Goal: Communication & Community: Ask a question

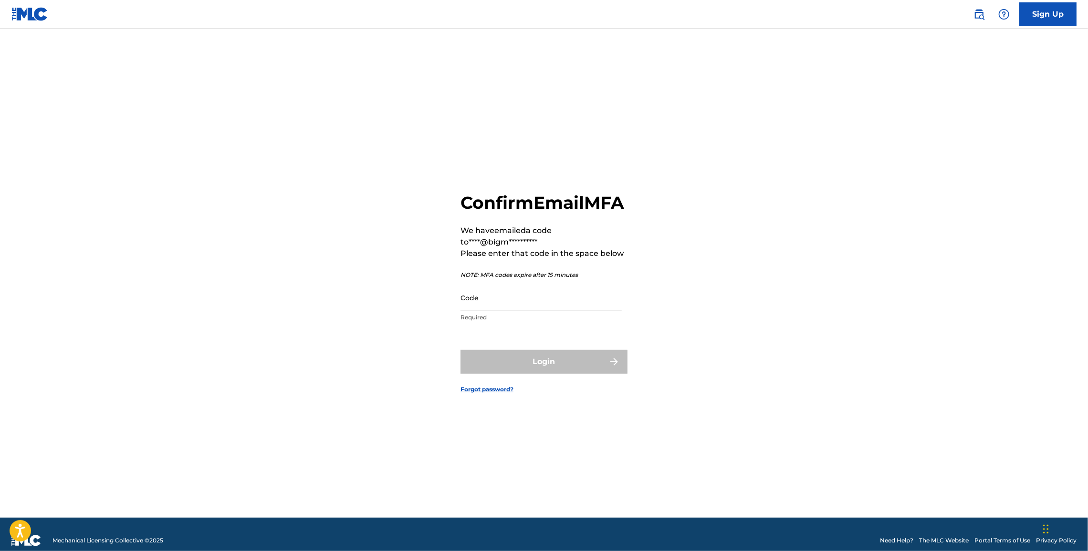
click at [483, 311] on input "Code" at bounding box center [540, 297] width 161 height 27
paste input "205858"
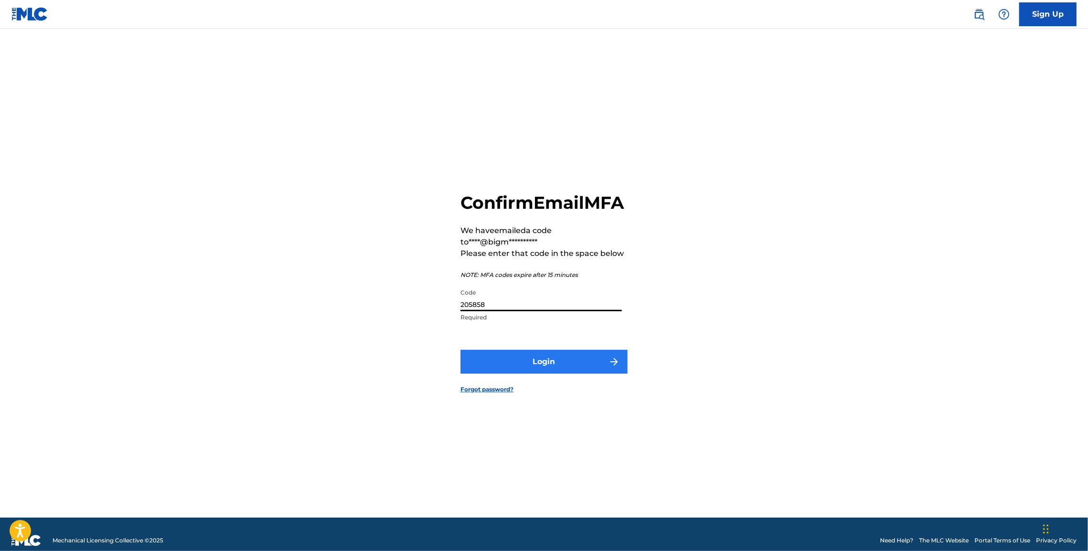
type input "205858"
click at [536, 372] on button "Login" at bounding box center [543, 362] width 167 height 24
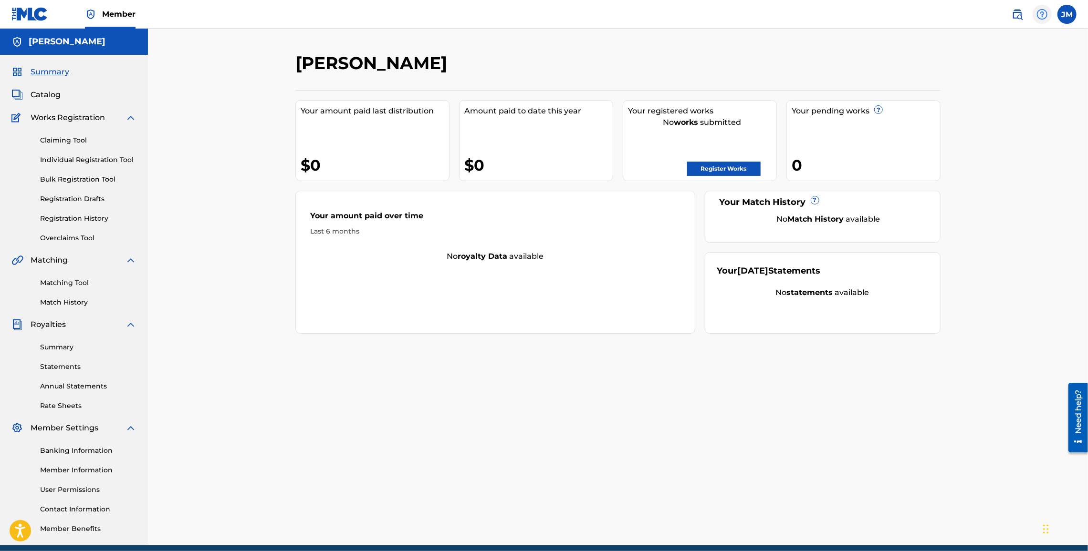
click at [1040, 16] on img at bounding box center [1041, 14] width 11 height 11
click at [1033, 41] on link "Contact us" at bounding box center [1041, 40] width 81 height 23
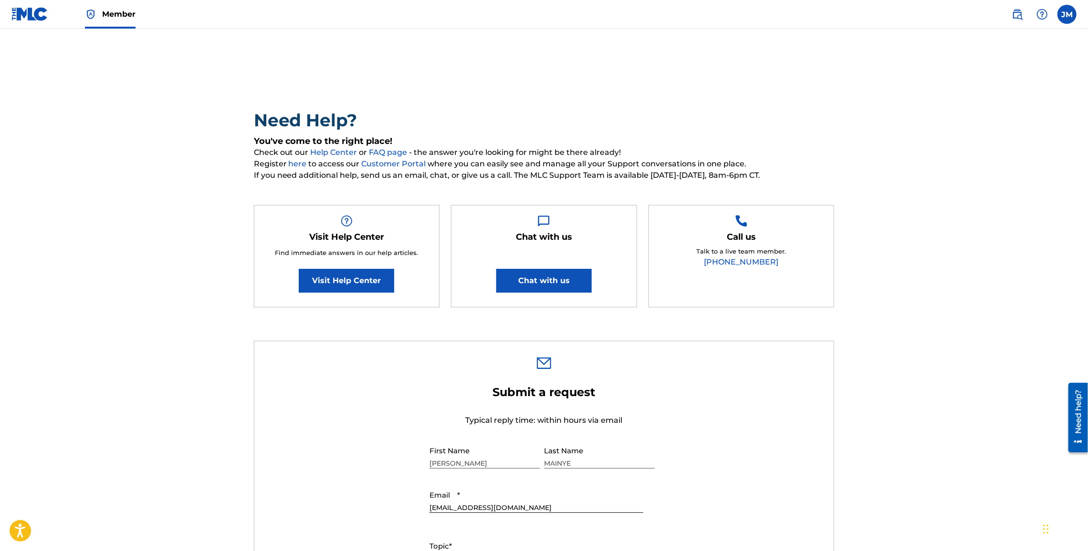
click at [971, 188] on main "Need Help? You've come to the right place! Check out our Help Center or FAQ pag…" at bounding box center [544, 511] width 1088 height 965
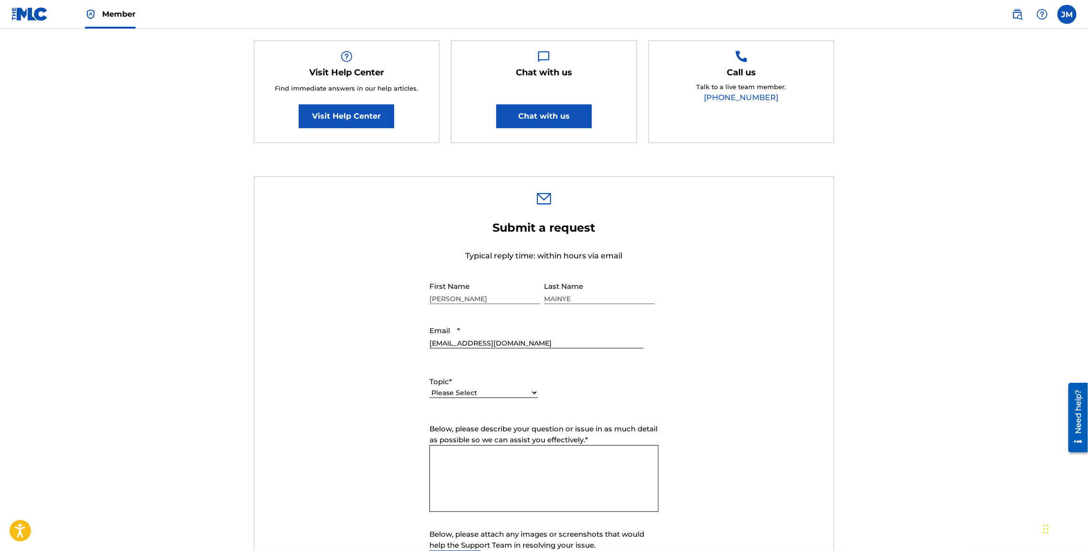
scroll to position [187, 0]
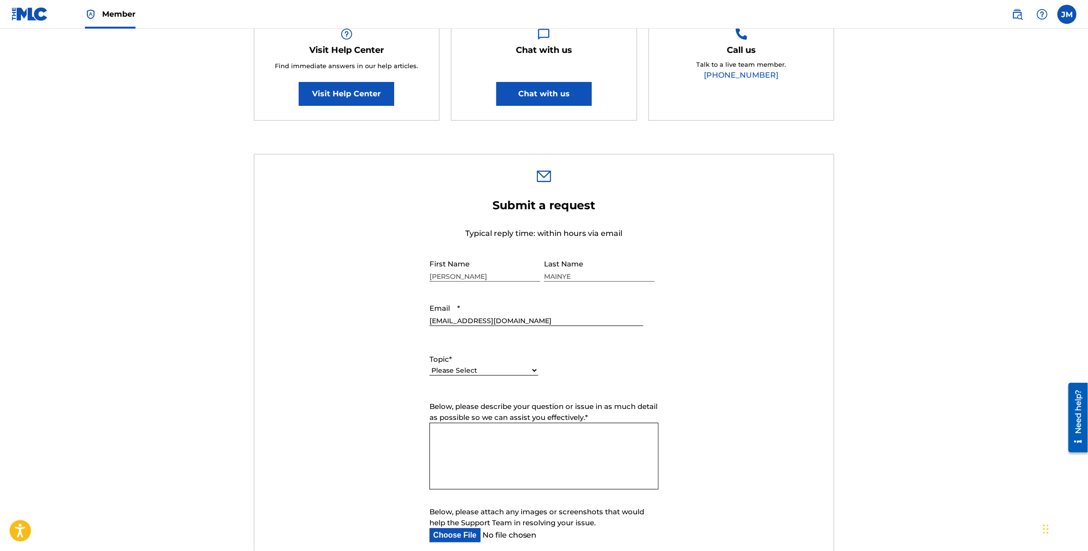
click at [938, 237] on main "Need Help? You've come to the right place! Check out our Help Center or FAQ pag…" at bounding box center [544, 324] width 1088 height 965
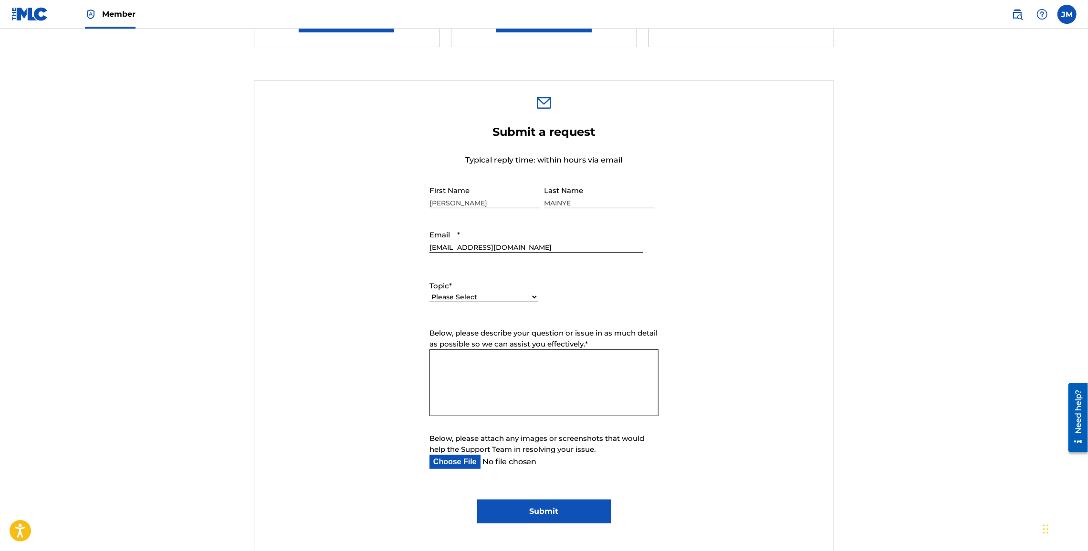
scroll to position [262, 0]
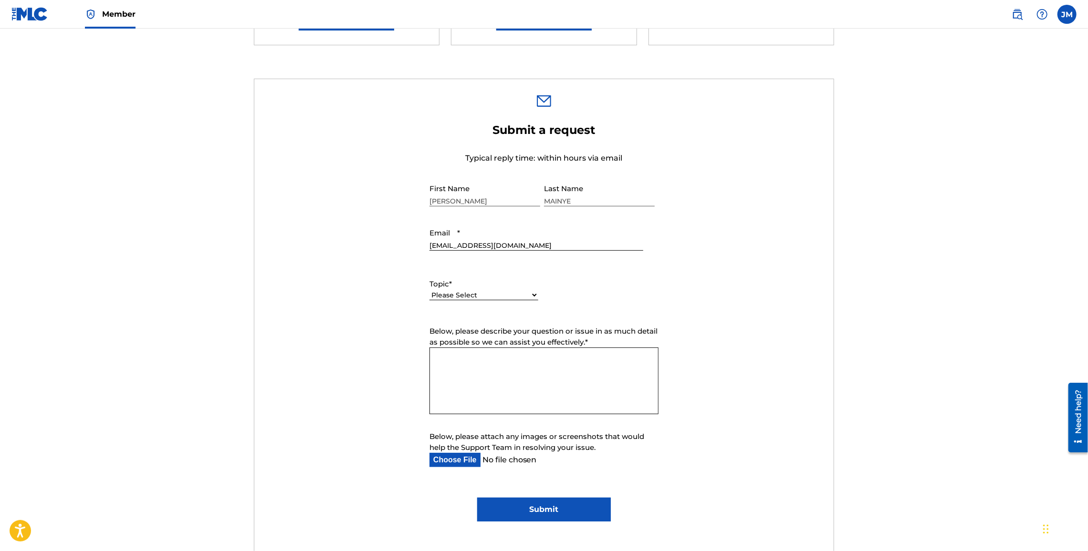
click at [531, 295] on select "Please Select I need help with my account I need help with managing my catalog …" at bounding box center [483, 295] width 109 height 10
select select "I need help with managing my catalog"
click at [429, 290] on select "Please Select I need help with my account I need help with managing my catalog …" at bounding box center [483, 295] width 109 height 10
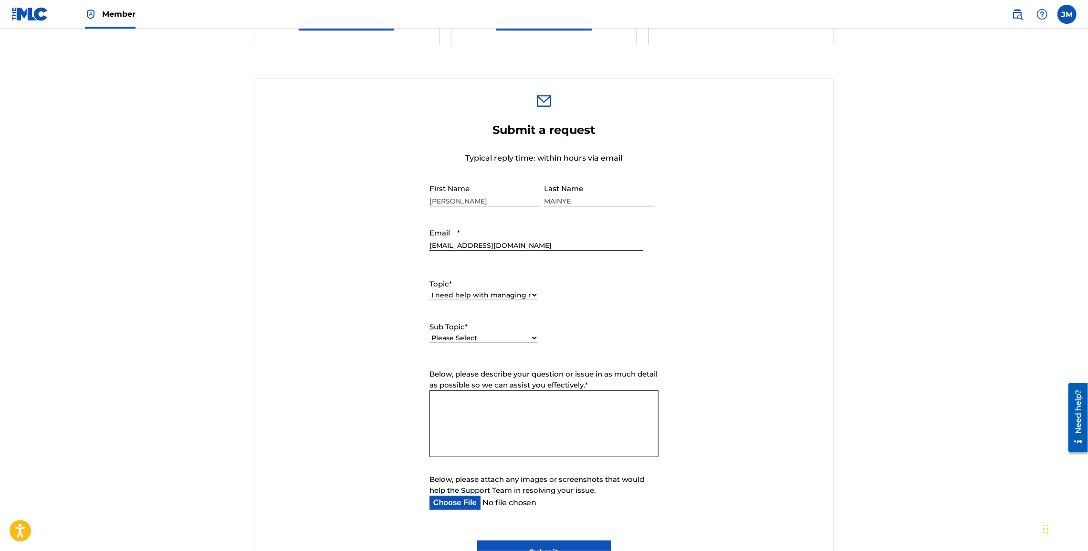
click at [533, 336] on select "Please Select I need help with CWR I need help registering my work(s) in The ML…" at bounding box center [483, 338] width 109 height 10
select select "I need help registering my work(s) in The MLC Portal"
click at [429, 333] on select "Please Select I need help with CWR I need help registering my work(s) in The ML…" at bounding box center [483, 338] width 109 height 10
click at [446, 409] on textarea "Below, please describe your question or issue in as much detail as possible so …" at bounding box center [543, 424] width 229 height 67
paste textarea "Hello MLC Support Team, My name is [PERSON_NAME] and I manage my music under Bi…"
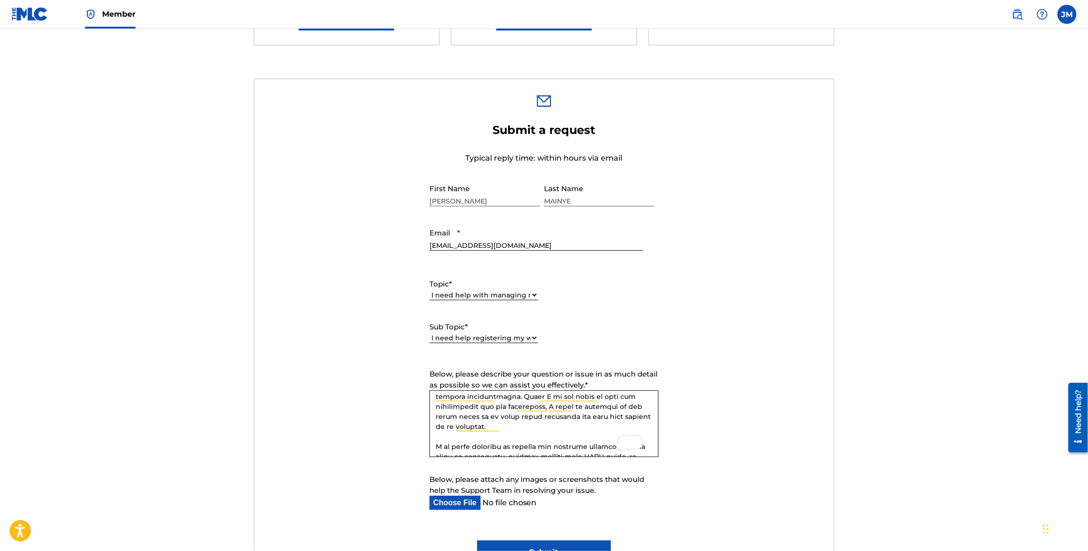
scroll to position [96, 0]
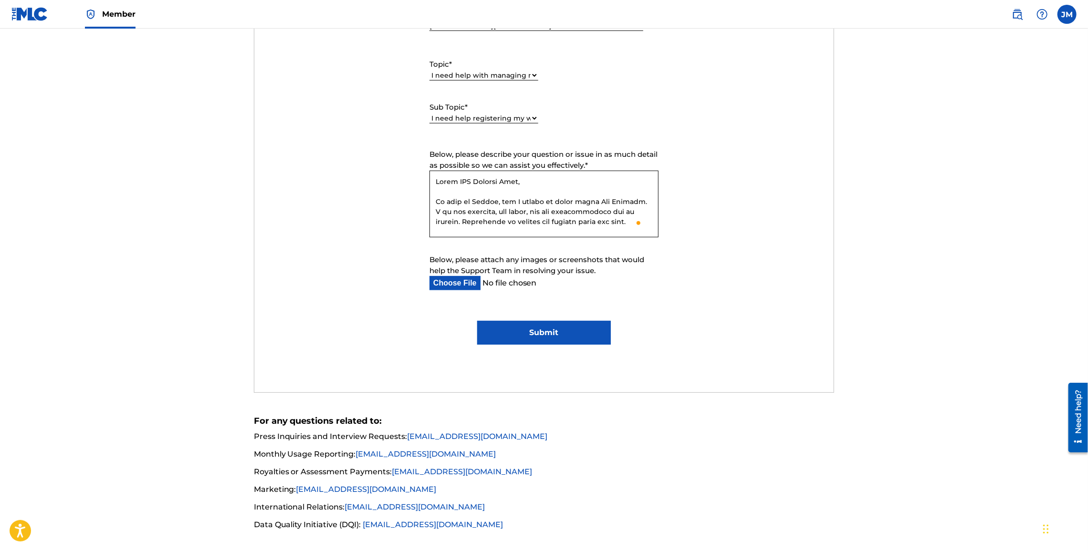
type textarea "Hello MLC Support Team, My name is [PERSON_NAME], and I manage my music under B…"
click at [549, 335] on input "Submit" at bounding box center [543, 333] width 133 height 24
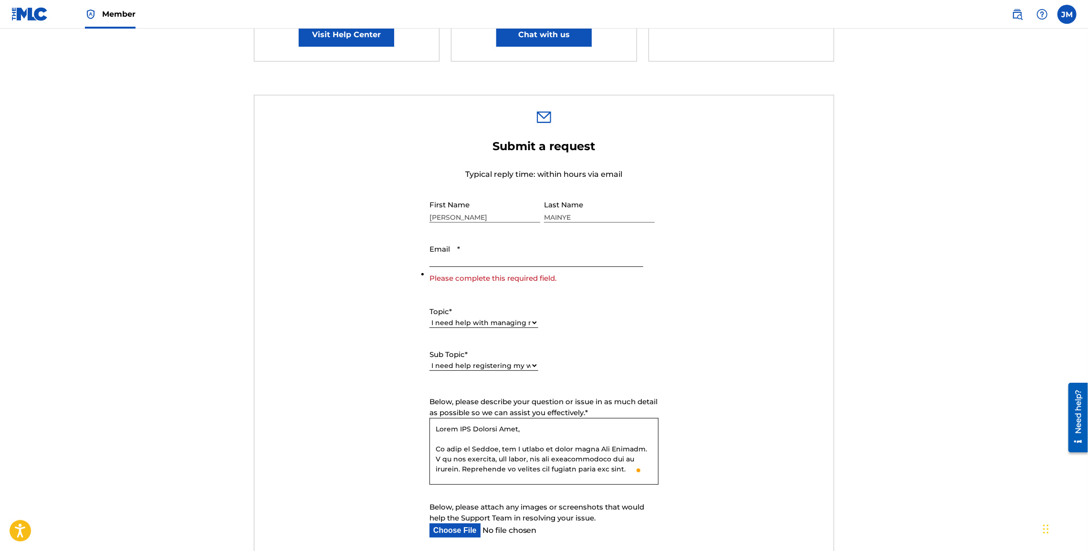
click at [443, 257] on input "Email *" at bounding box center [536, 253] width 214 height 27
type input "[EMAIL_ADDRESS][DOMAIN_NAME]"
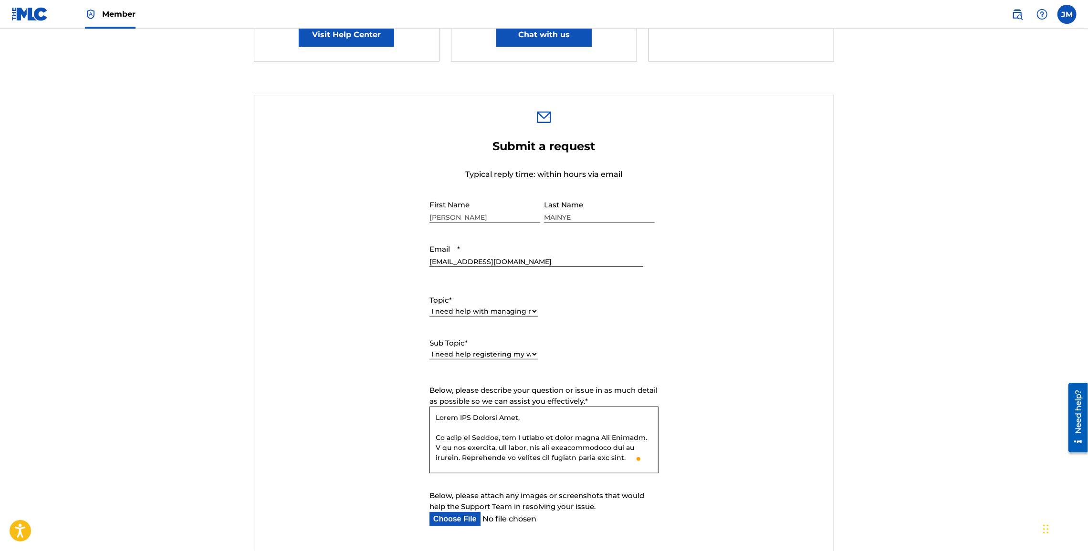
click at [934, 188] on main "Need Help? You've come to the right place! Check out our Help Center or FAQ pag…" at bounding box center [544, 286] width 1088 height 1008
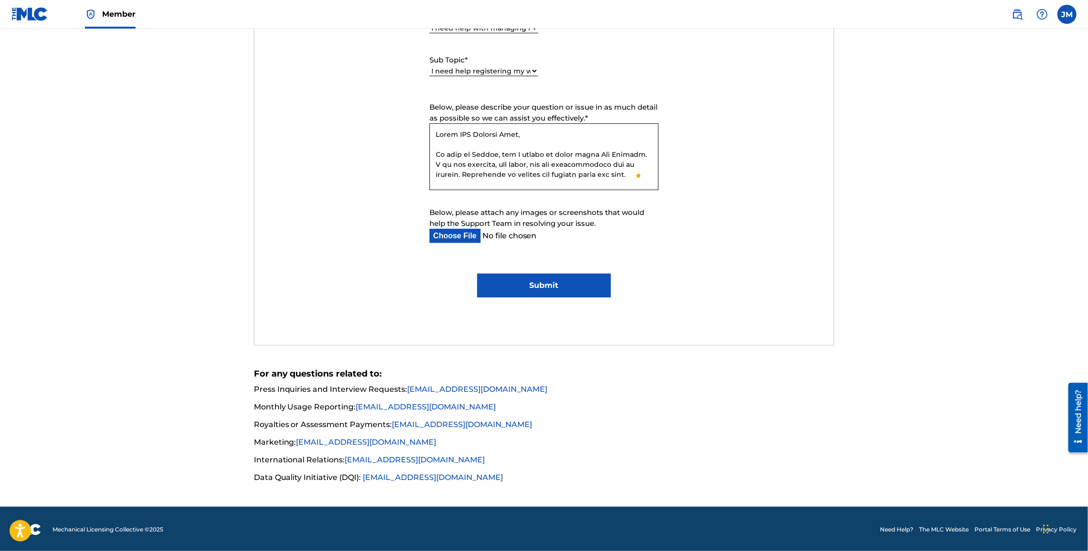
click at [543, 285] on input "Submit" at bounding box center [543, 286] width 133 height 24
